Goal: Communication & Community: Answer question/provide support

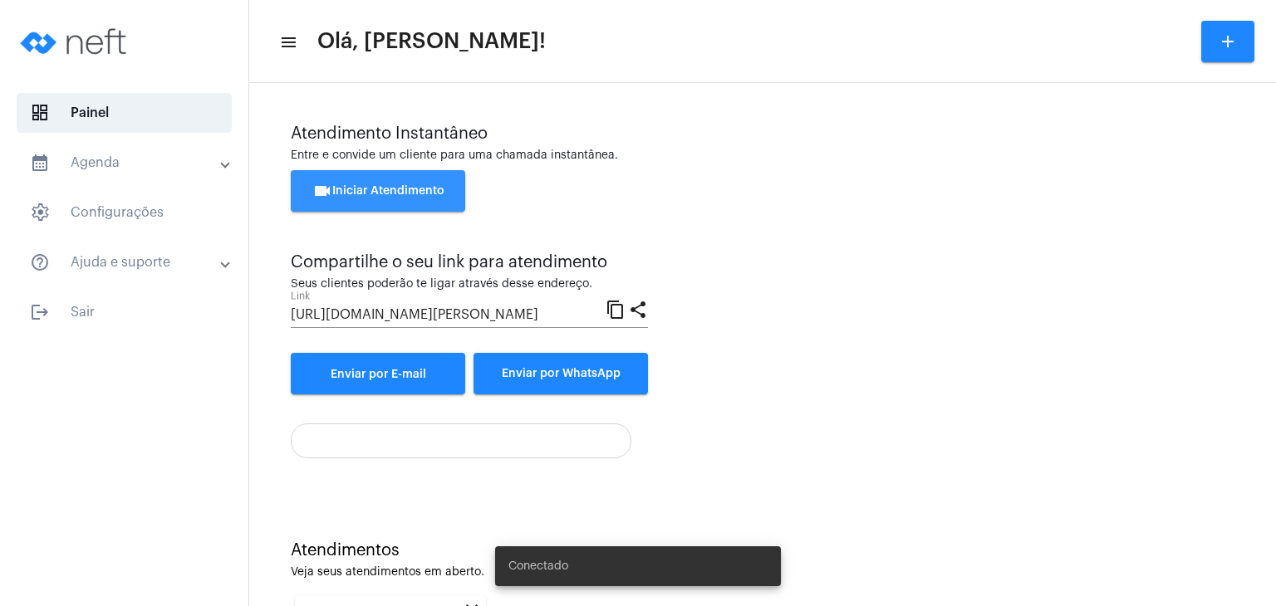
click at [409, 189] on span "videocam Iniciar Atendimento" at bounding box center [378, 191] width 132 height 12
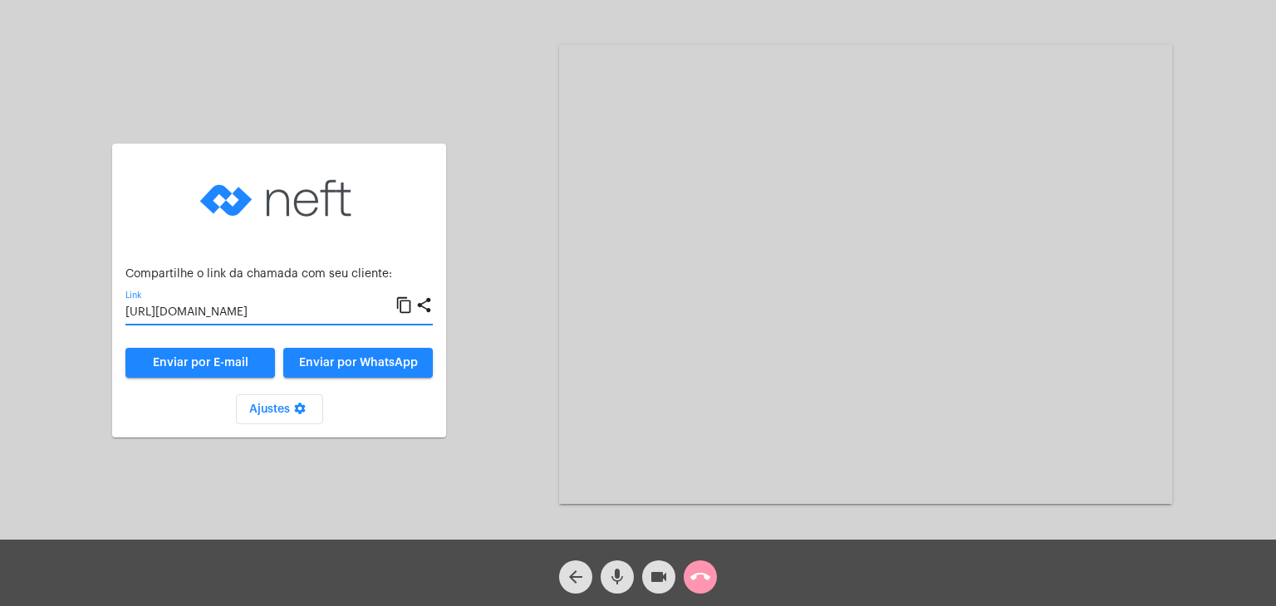
click at [337, 309] on input "[URL][DOMAIN_NAME]" at bounding box center [260, 312] width 270 height 13
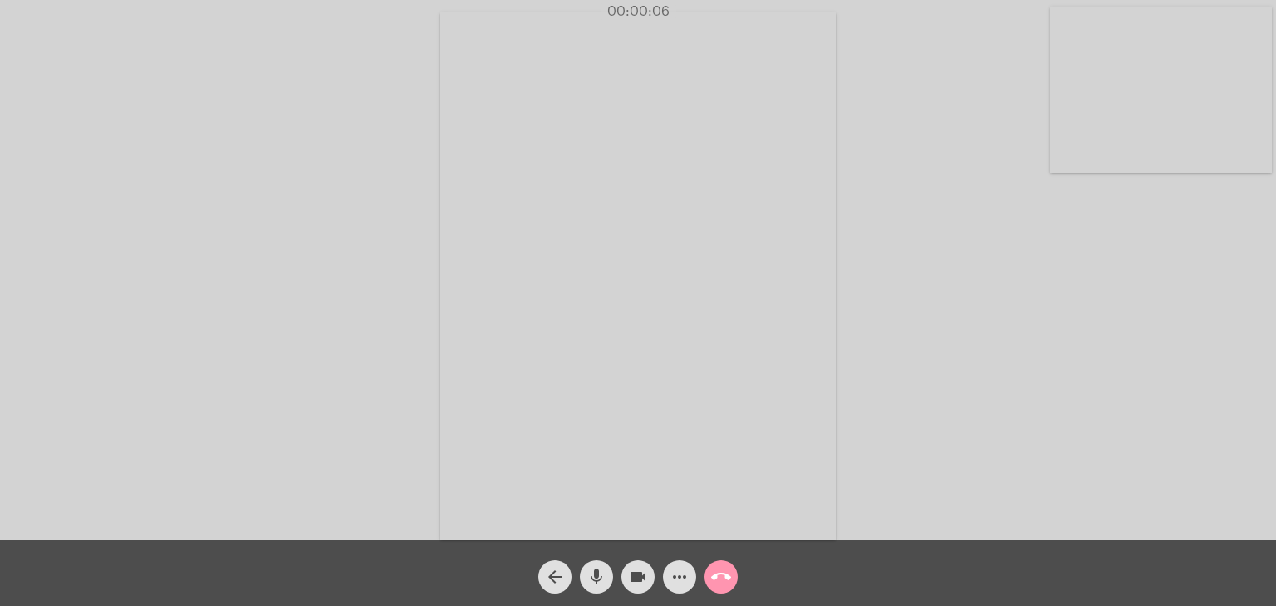
click at [1166, 105] on video at bounding box center [1161, 90] width 222 height 166
click at [984, 259] on video at bounding box center [807, 274] width 703 height 527
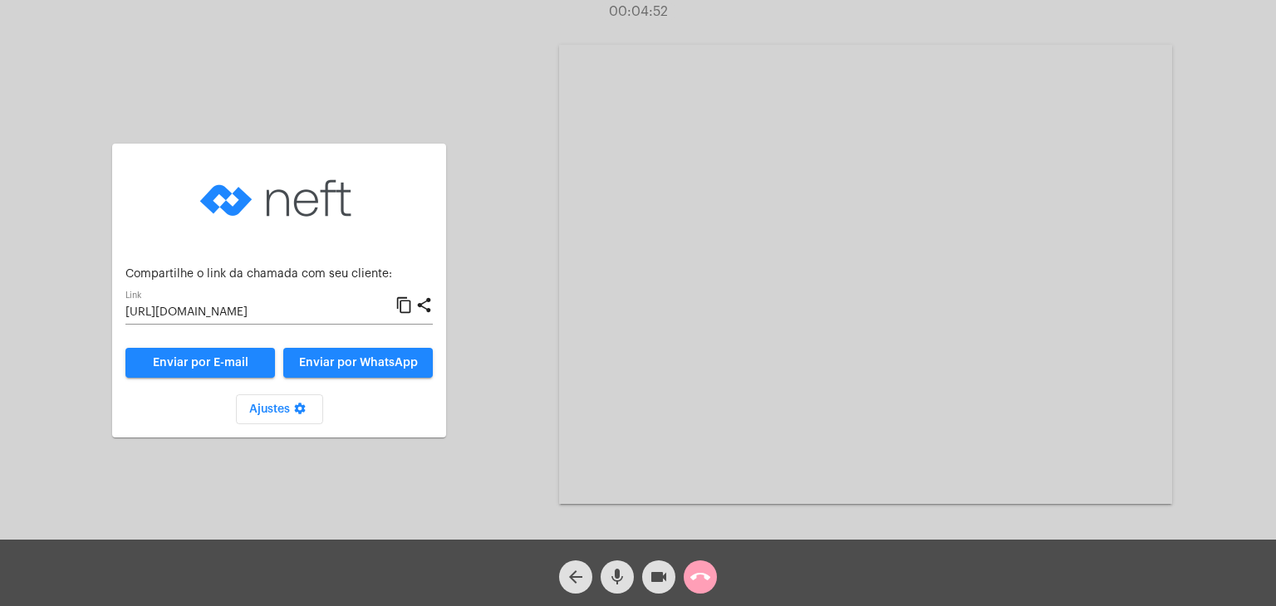
click at [698, 572] on mat-icon "call_end" at bounding box center [700, 577] width 20 height 20
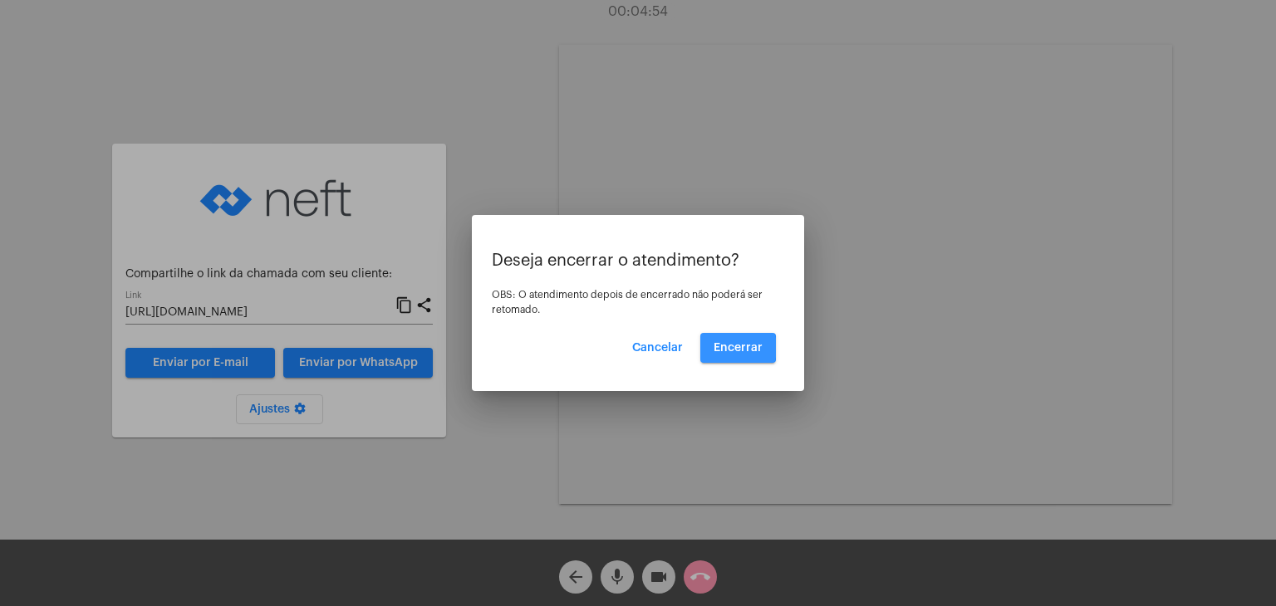
click at [731, 348] on span "Encerrar" at bounding box center [737, 348] width 49 height 12
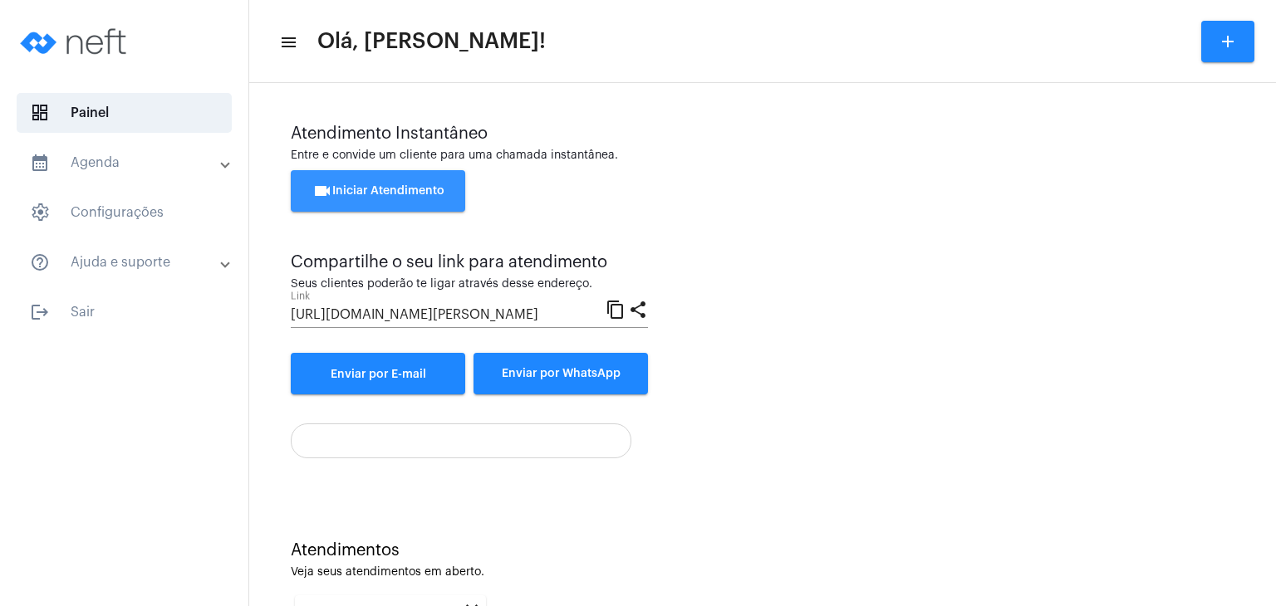
click at [413, 177] on button "videocam Iniciar Atendimento" at bounding box center [378, 191] width 174 height 42
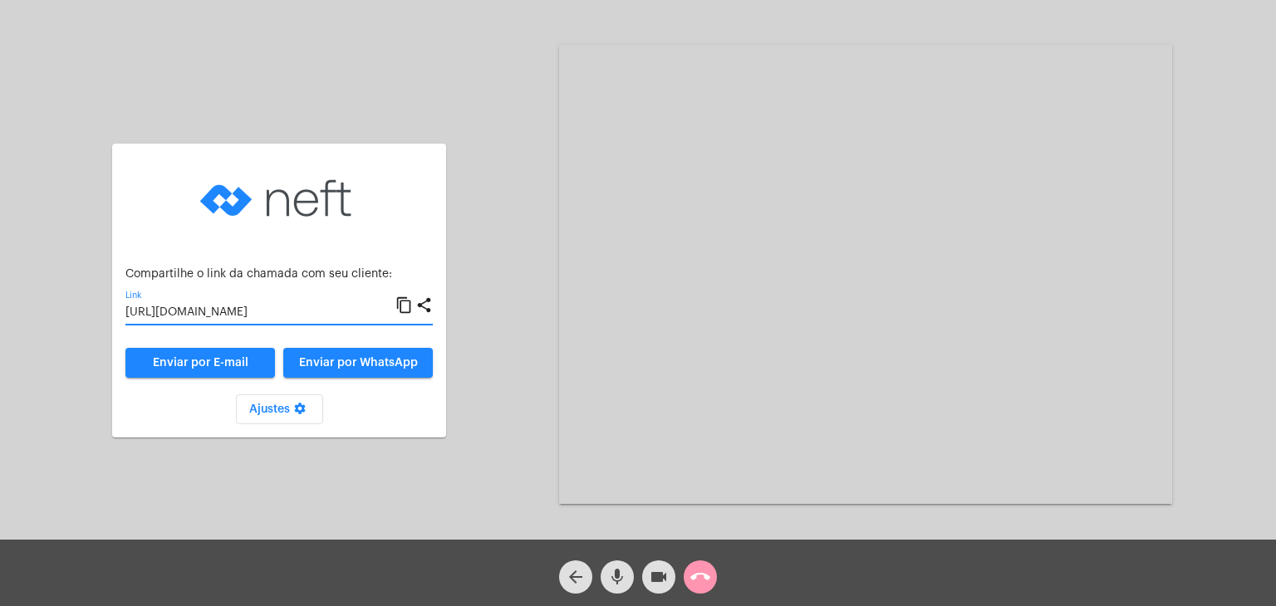
click at [286, 310] on input "[URL][DOMAIN_NAME]" at bounding box center [260, 312] width 270 height 13
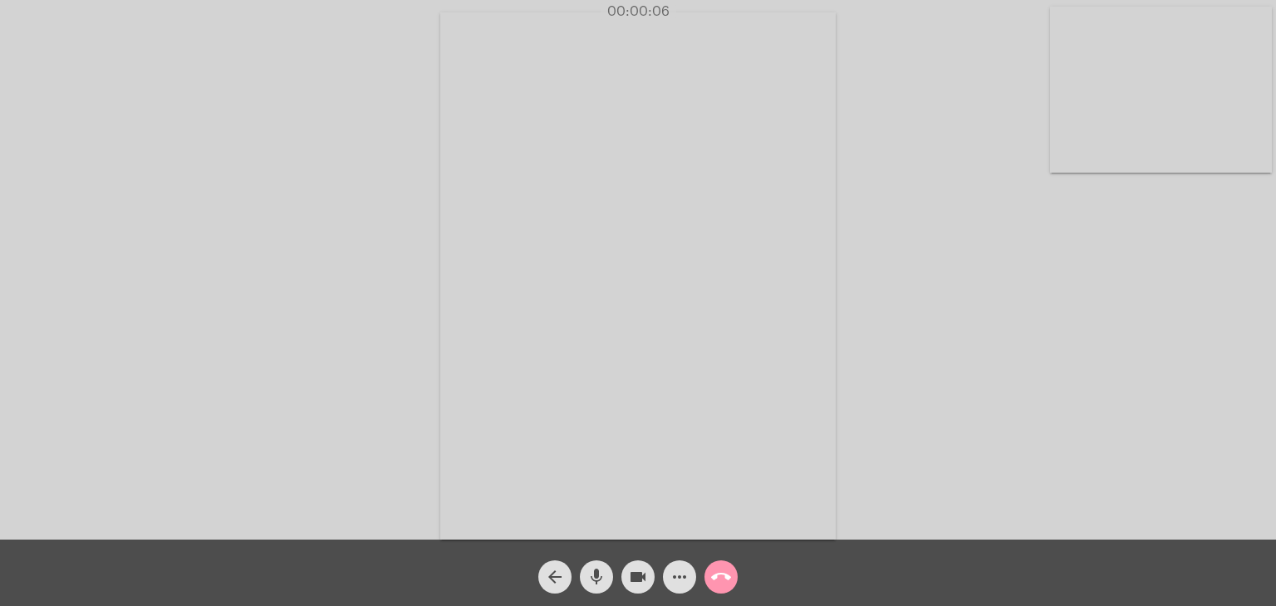
click at [1166, 90] on video at bounding box center [1161, 90] width 222 height 166
click at [790, 166] on video at bounding box center [807, 274] width 703 height 527
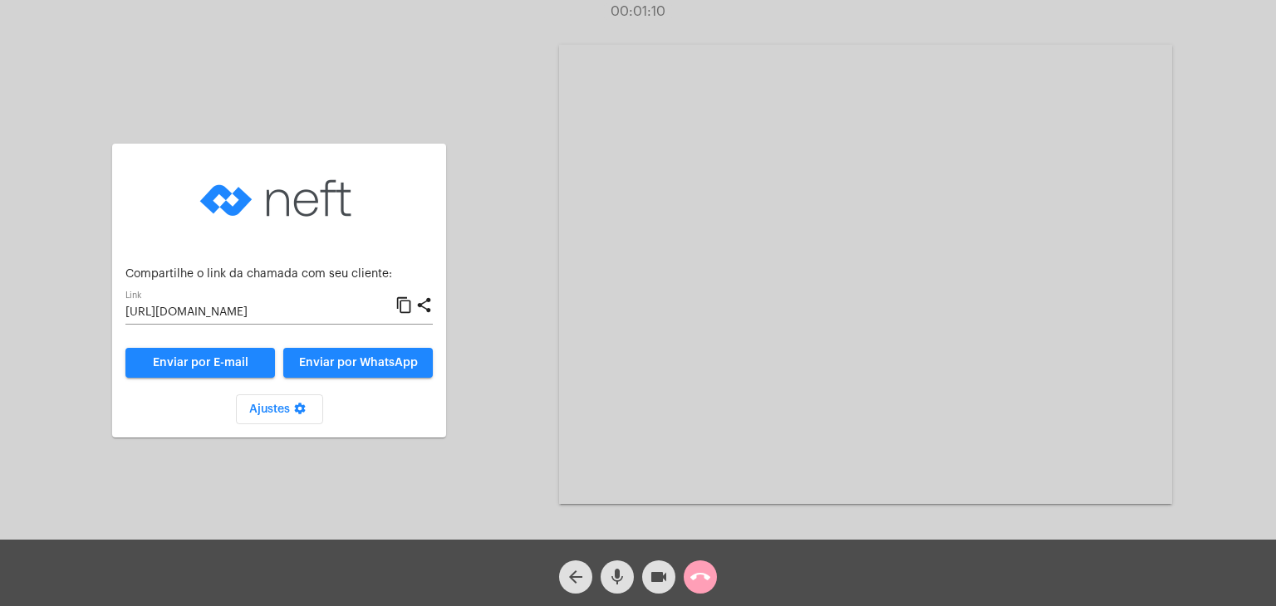
click at [711, 572] on button "call_end" at bounding box center [700, 577] width 33 height 33
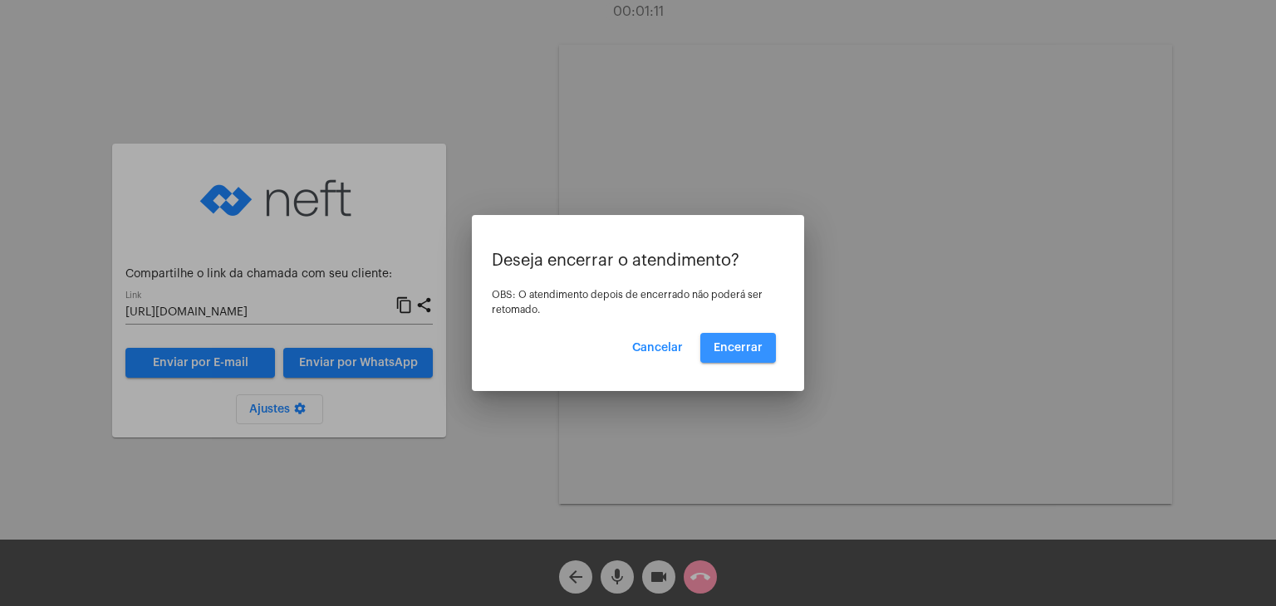
click at [743, 351] on span "Encerrar" at bounding box center [737, 348] width 49 height 12
